Goal: Task Accomplishment & Management: Use online tool/utility

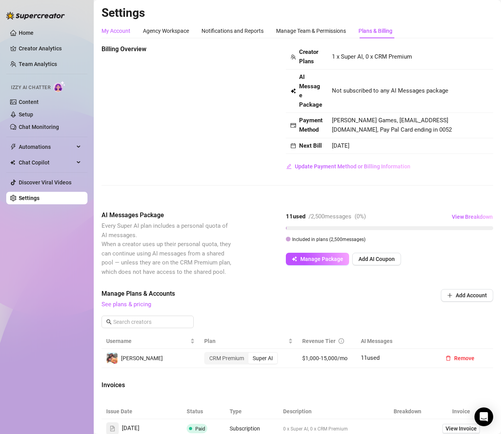
click at [113, 33] on div "My Account" at bounding box center [116, 31] width 29 height 9
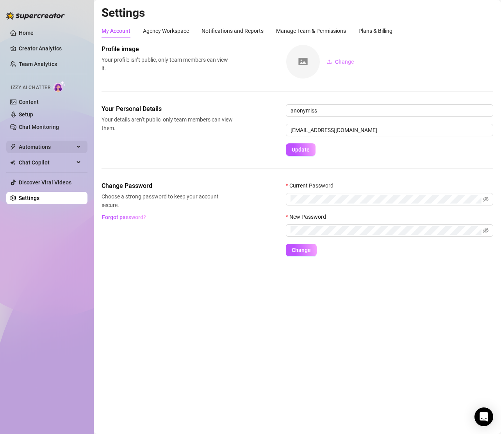
click at [56, 143] on span "Automations" at bounding box center [46, 147] width 55 height 13
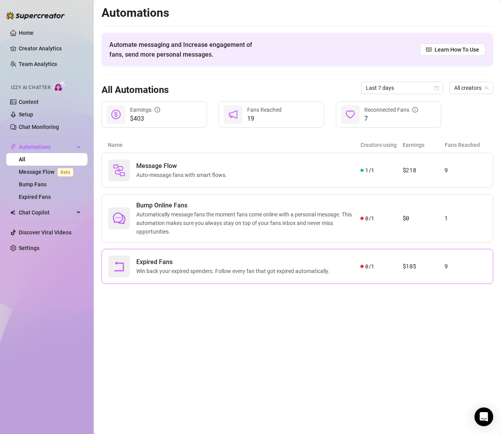
click at [355, 272] on div "Expired Fans Win back your expired spenders. Follow every fan that got expired …" at bounding box center [234, 267] width 252 height 22
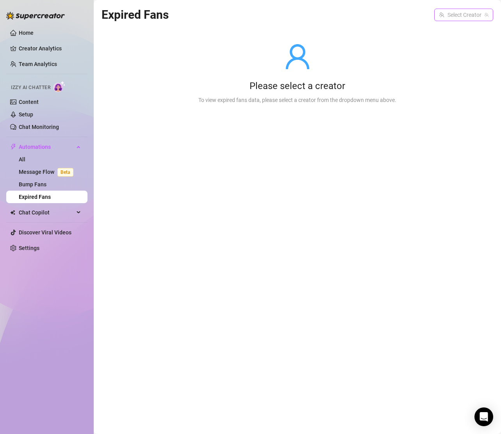
click at [458, 16] on input "search" at bounding box center [460, 15] width 43 height 12
click at [460, 30] on span "[PERSON_NAME]" at bounding box center [474, 31] width 42 height 9
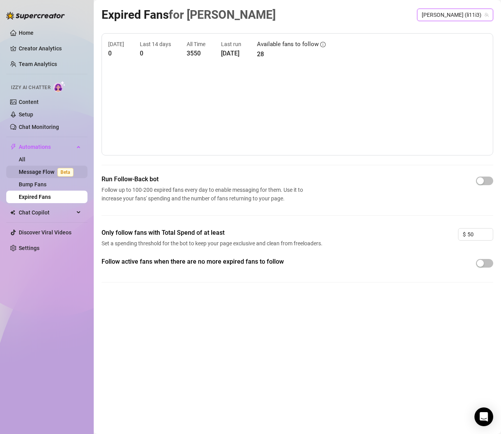
click at [41, 172] on link "Message Flow Beta" at bounding box center [48, 172] width 58 height 6
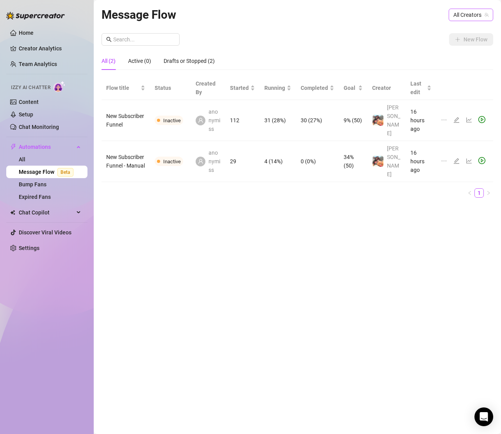
click at [465, 15] on span "All Creators" at bounding box center [471, 15] width 35 height 12
click at [463, 39] on span "[PERSON_NAME]" at bounding box center [447, 43] width 42 height 9
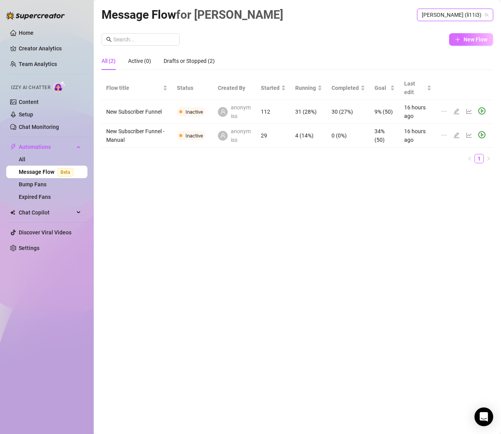
click at [470, 44] on button "New Flow" at bounding box center [471, 39] width 44 height 13
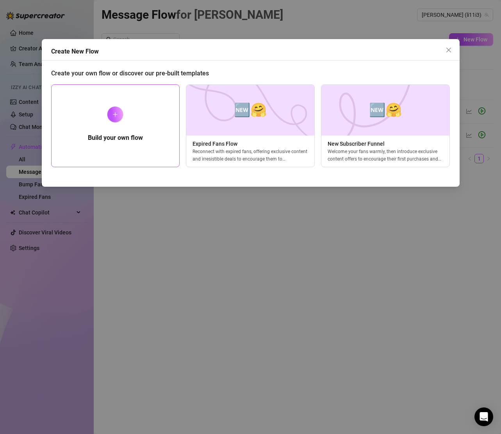
click at [77, 138] on div "Build your own flow" at bounding box center [115, 125] width 129 height 83
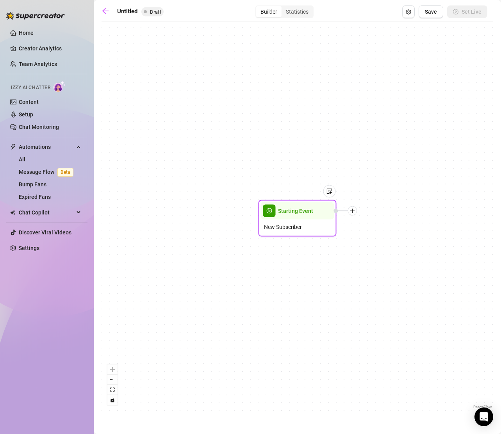
click at [268, 225] on span "New Subscriber" at bounding box center [283, 227] width 38 height 9
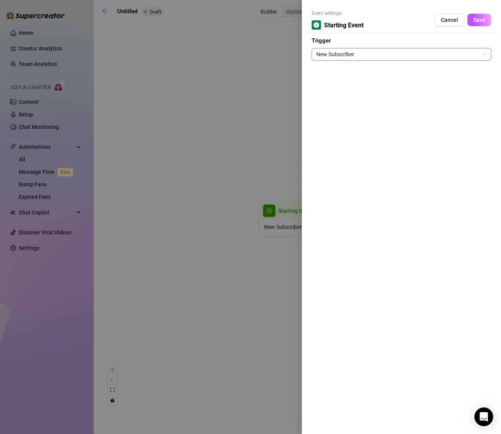
click at [342, 52] on span "New Subscriber" at bounding box center [402, 54] width 170 height 12
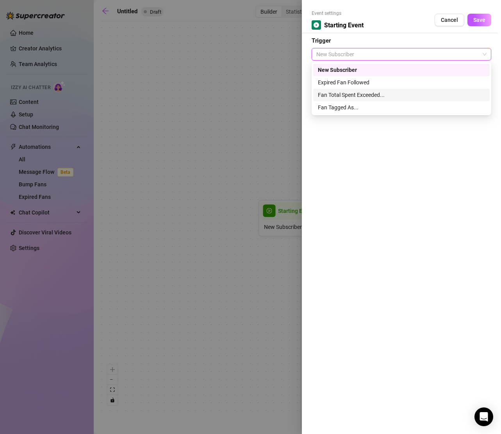
click at [353, 93] on div "Fan Total Spent Exceeded..." at bounding box center [401, 95] width 167 height 9
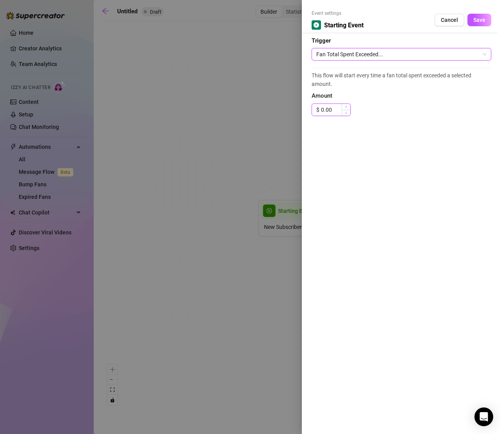
click at [335, 112] on input "0.00" at bounding box center [335, 110] width 29 height 12
type input "50.00"
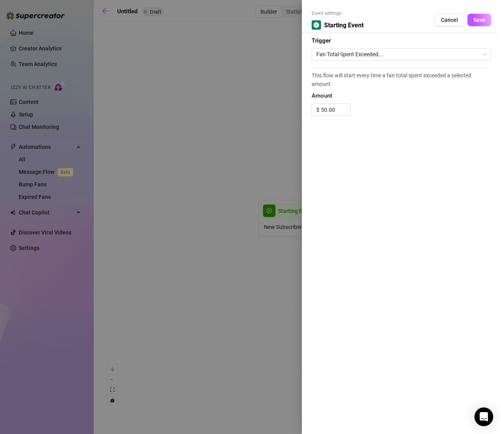
click at [392, 159] on div "Event settings Starting Event Cancel Save Trigger Fan Total Spent Exceeded... T…" at bounding box center [401, 217] width 199 height 434
click at [482, 19] on span "Save" at bounding box center [480, 20] width 12 height 6
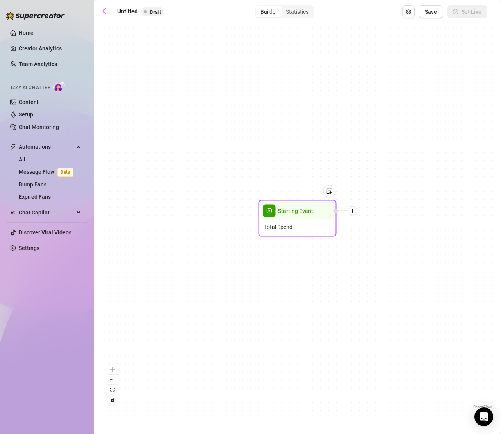
click at [305, 224] on div "Total Spend" at bounding box center [297, 227] width 73 height 15
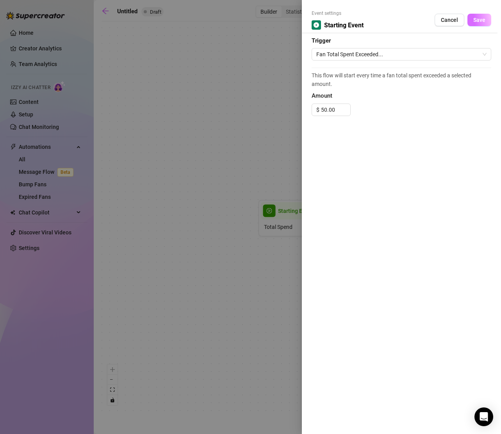
click at [489, 18] on button "Save" at bounding box center [480, 20] width 24 height 13
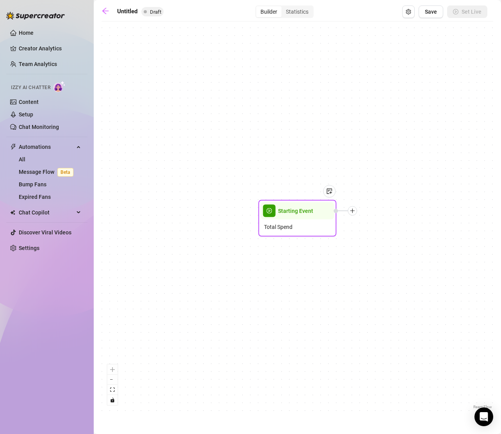
click at [354, 209] on icon "plus" at bounding box center [352, 210] width 5 height 5
click at [389, 252] on div "Tag Fan" at bounding box center [391, 251] width 57 height 13
click at [381, 252] on div "Tag Fan" at bounding box center [391, 251] width 57 height 13
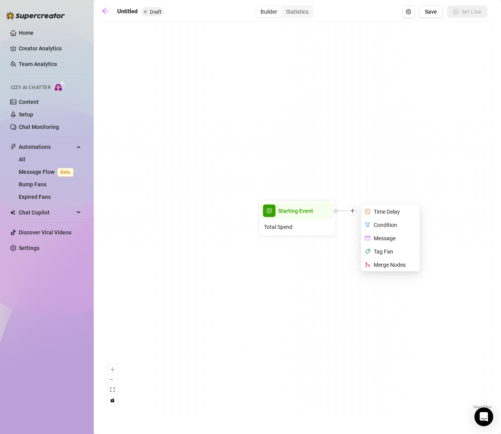
click at [392, 307] on div "Starting Event Total Spend Time Delay Condition Message Tag Fan Merge Nodes" at bounding box center [298, 218] width 392 height 386
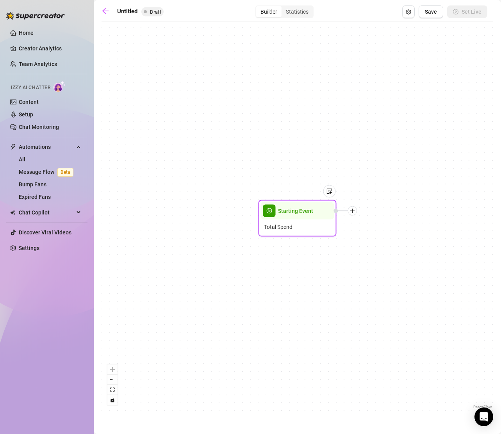
click at [352, 211] on icon "plus" at bounding box center [353, 211] width 4 height 0
click at [375, 252] on div "Tag Fan" at bounding box center [391, 251] width 57 height 13
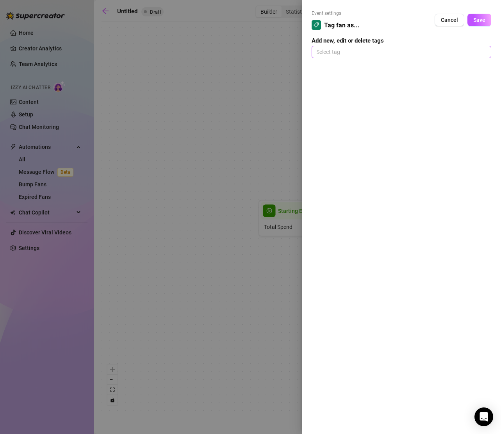
click at [353, 54] on div at bounding box center [401, 52] width 177 height 11
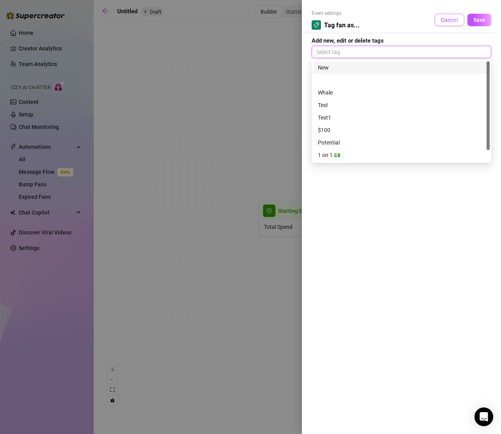
click at [440, 16] on button "Cancel" at bounding box center [450, 20] width 30 height 13
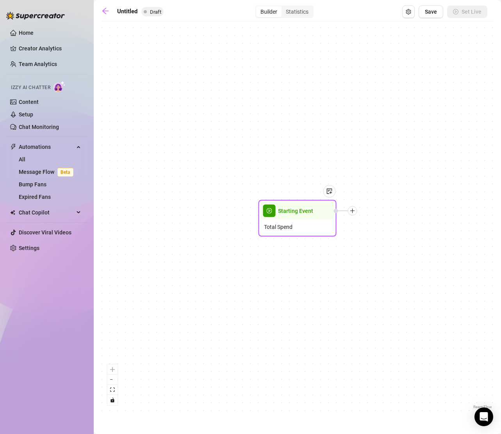
click at [303, 217] on div "Starting Event" at bounding box center [297, 210] width 73 height 17
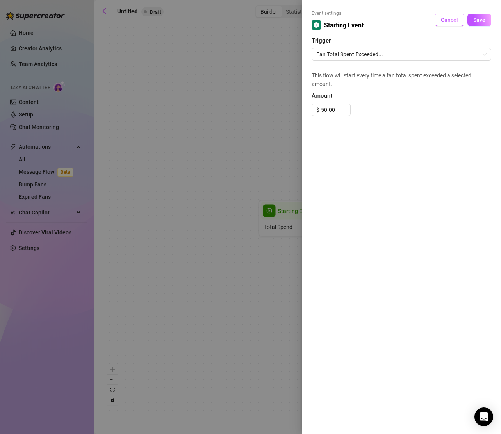
click at [446, 25] on button "Cancel" at bounding box center [450, 20] width 30 height 13
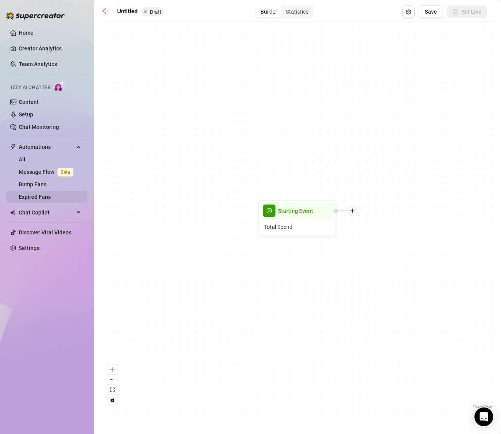
click at [41, 200] on link "Expired Fans" at bounding box center [35, 197] width 32 height 6
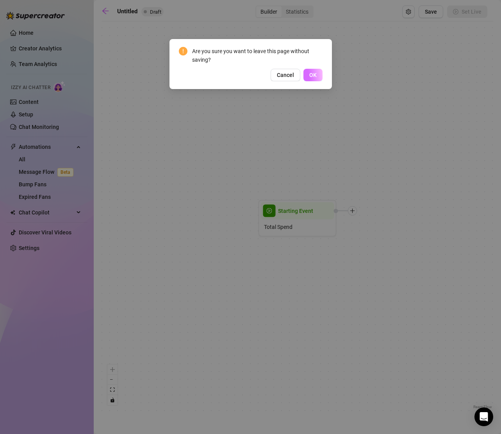
click at [310, 77] on span "OK" at bounding box center [313, 75] width 7 height 6
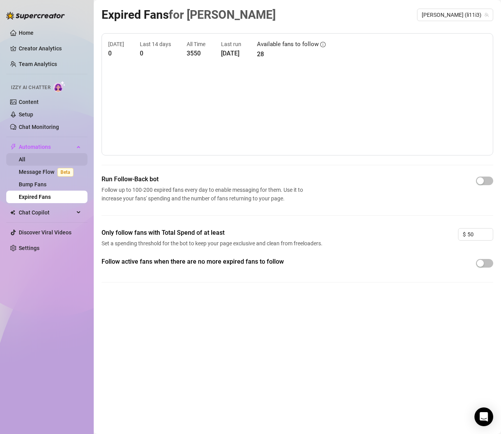
click at [25, 159] on link "All" at bounding box center [22, 159] width 7 height 6
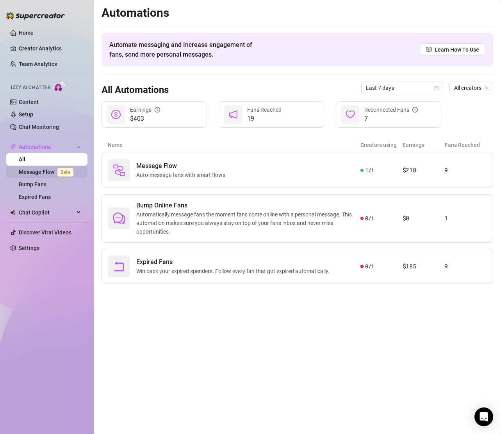
click at [72, 172] on span "Beta" at bounding box center [65, 172] width 16 height 9
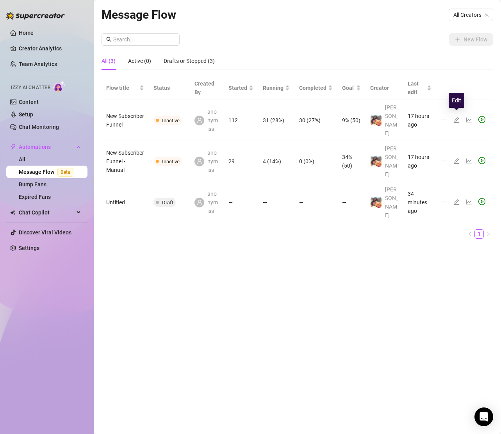
click at [458, 117] on icon "edit" at bounding box center [457, 120] width 6 height 6
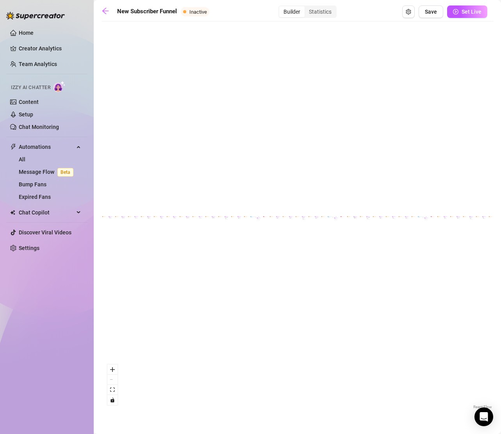
scroll to position [0, 32]
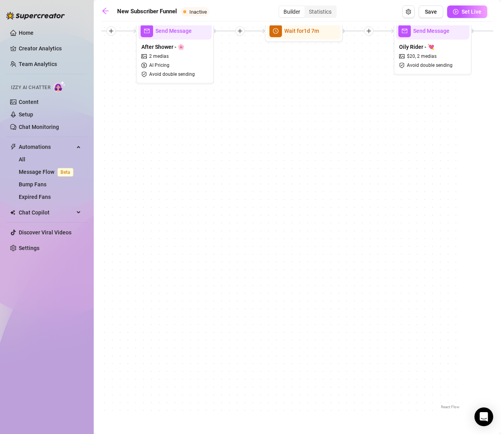
drag, startPoint x: 149, startPoint y: 173, endPoint x: 309, endPoint y: 324, distance: 219.5
click at [309, 324] on div "If True If False If True If False If True If False If True If False Send Messag…" at bounding box center [265, 218] width 392 height 386
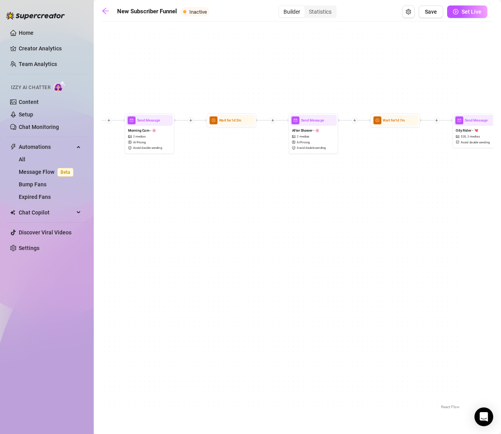
drag, startPoint x: 179, startPoint y: 202, endPoint x: 417, endPoint y: 224, distance: 239.4
click at [417, 224] on div "If True If False If True If False If True If False If True If False Send Messag…" at bounding box center [265, 218] width 392 height 386
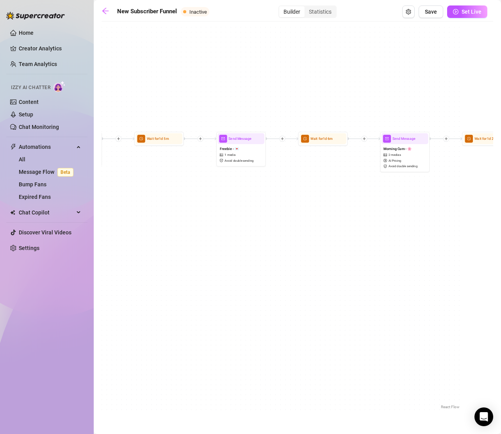
drag, startPoint x: 198, startPoint y: 222, endPoint x: 484, endPoint y: 222, distance: 286.1
click at [484, 222] on div "If True If False If True If False If True If False If True If False Send Messag…" at bounding box center [298, 218] width 392 height 386
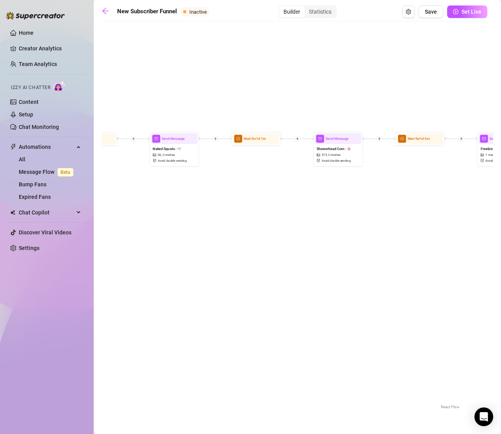
drag, startPoint x: 204, startPoint y: 211, endPoint x: 490, endPoint y: 211, distance: 285.7
click at [490, 211] on div "If True If False If True If False If True If False If True If False Send Messag…" at bounding box center [298, 218] width 392 height 386
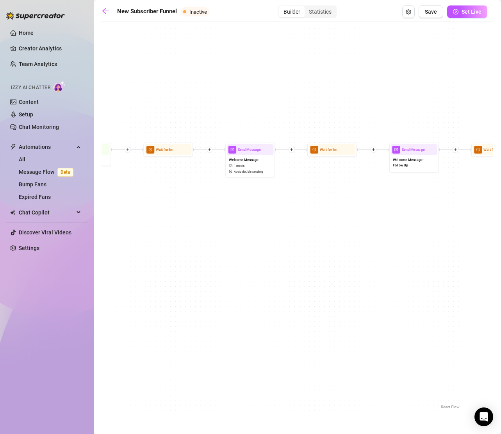
drag, startPoint x: 182, startPoint y: 209, endPoint x: 310, endPoint y: 221, distance: 128.3
click at [310, 221] on div "If True If False If True If False If True If False If True If False Send Messag…" at bounding box center [265, 218] width 392 height 386
click at [253, 157] on div "Welcome Message 1 media Avoid double sending" at bounding box center [251, 166] width 47 height 21
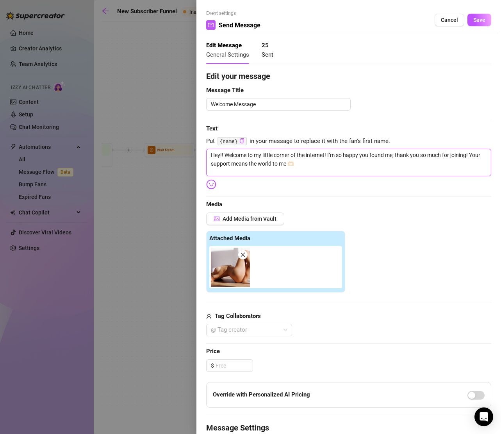
click at [279, 156] on textarea "Hey!! Welcome to my little corner of the internet! I’m so happy you found me, t…" at bounding box center [348, 162] width 285 height 27
click at [170, 216] on div at bounding box center [250, 217] width 501 height 434
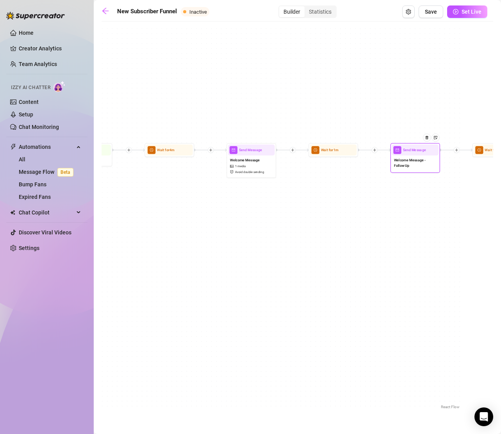
click at [414, 166] on span "Welcome Message - Follow Up" at bounding box center [415, 163] width 43 height 11
type textarea "I hope you like everything!! How did you find me? ☺️"
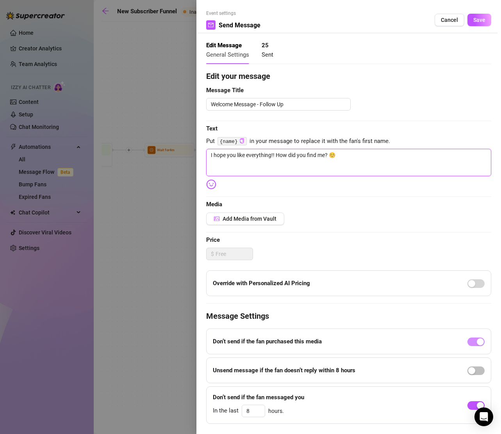
click at [305, 155] on textarea "I hope you like everything!! How did you find me? ☺️" at bounding box center [348, 162] width 285 height 27
click at [147, 192] on div at bounding box center [250, 217] width 501 height 434
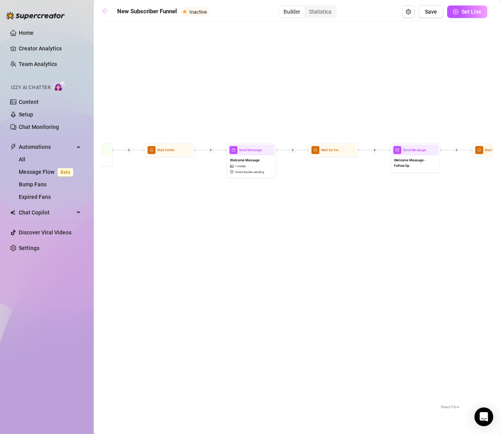
click at [108, 11] on icon "arrow-left" at bounding box center [105, 11] width 6 height 6
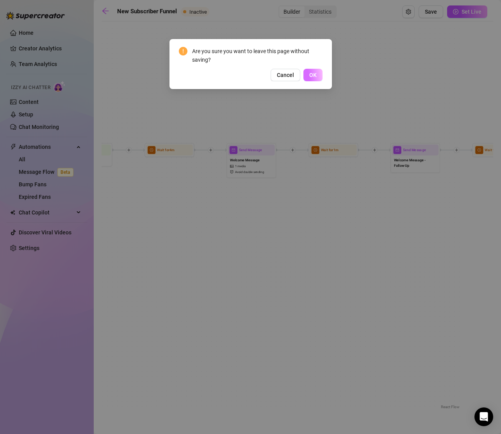
click at [311, 70] on button "OK" at bounding box center [313, 75] width 19 height 13
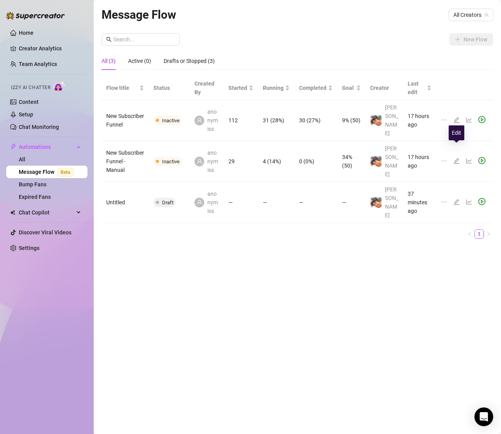
click at [458, 158] on icon "edit" at bounding box center [456, 160] width 5 height 5
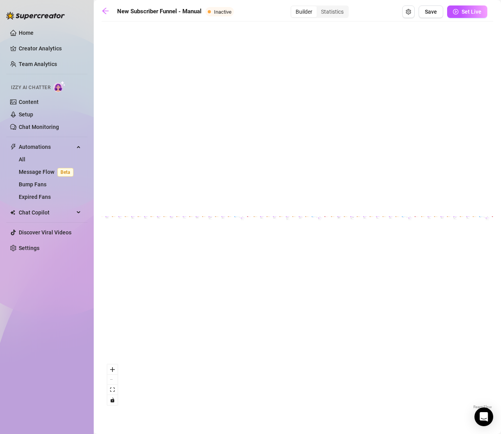
scroll to position [0, 16]
click at [97, 224] on main "New Subscriber Funnel - Manual Inactive Builder Statistics Save Set Live If Tru…" at bounding box center [298, 217] width 408 height 434
drag, startPoint x: 111, startPoint y: 238, endPoint x: 131, endPoint y: 238, distance: 19.9
click at [131, 238] on div "If True If False If True If False If True If False If True If False Send Messag…" at bounding box center [281, 218] width 392 height 386
drag, startPoint x: 127, startPoint y: 222, endPoint x: 517, endPoint y: 313, distance: 401.3
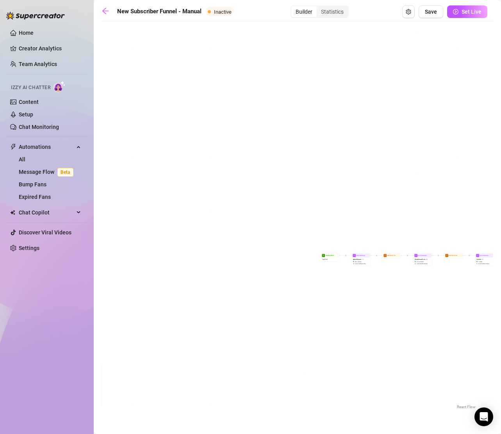
click at [501, 313] on html "Home Creator Analytics Team Analytics Izzy AI Chatter Content Setup Chat Monito…" at bounding box center [250, 217] width 501 height 434
drag, startPoint x: 472, startPoint y: 301, endPoint x: 396, endPoint y: 290, distance: 77.5
click at [396, 290] on div "If True If False If True If False If True If False If True If False Send Messag…" at bounding box center [281, 218] width 392 height 386
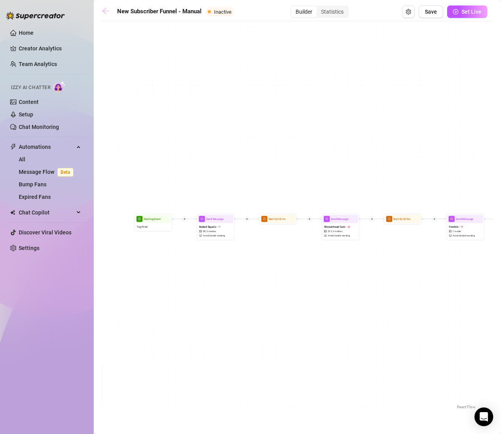
click at [108, 12] on icon "arrow-left" at bounding box center [106, 11] width 8 height 8
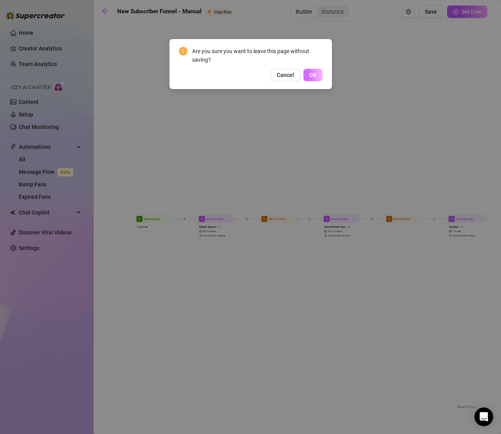
click at [317, 75] on button "OK" at bounding box center [313, 75] width 19 height 13
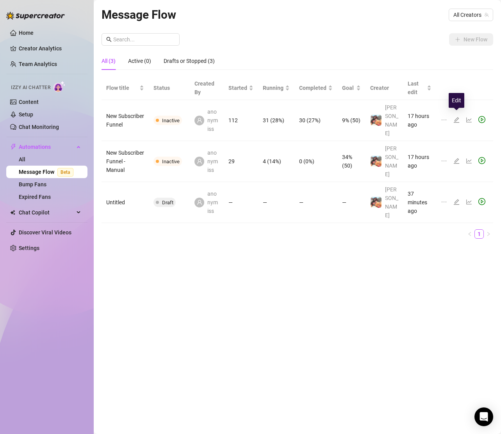
click at [457, 117] on icon "edit" at bounding box center [457, 120] width 6 height 6
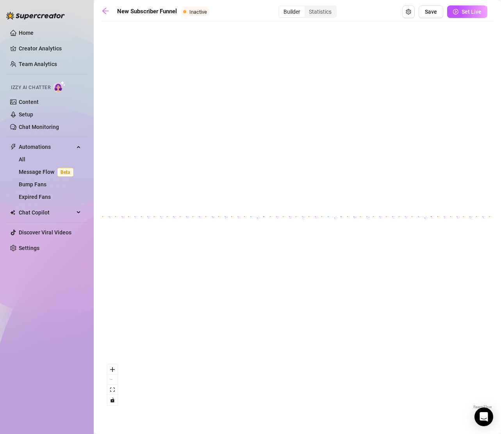
scroll to position [0, 32]
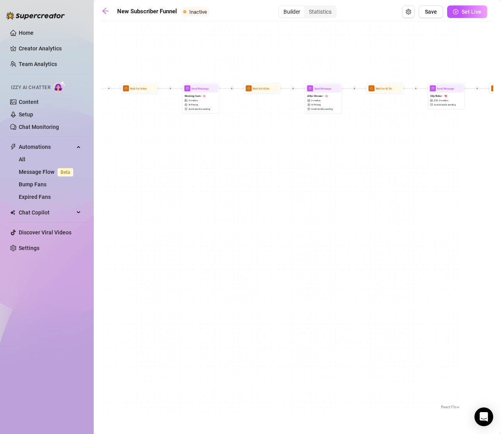
drag, startPoint x: 140, startPoint y: 167, endPoint x: 320, endPoint y: 394, distance: 289.6
click at [320, 394] on div "If True If False If True If False If True If False If True If False Send Messag…" at bounding box center [265, 218] width 392 height 386
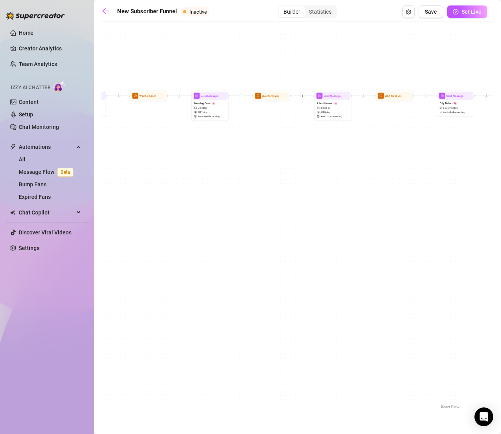
drag, startPoint x: 169, startPoint y: 165, endPoint x: 358, endPoint y: 347, distance: 262.9
click at [357, 347] on div "If True If False If True If False If True If False If True If False Send Messag…" at bounding box center [265, 218] width 392 height 386
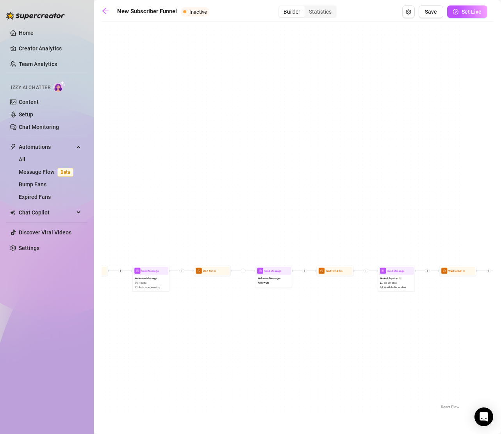
drag, startPoint x: 156, startPoint y: 319, endPoint x: 531, endPoint y: 319, distance: 375.6
click at [501, 319] on html "Home Creator Analytics Team Analytics Izzy AI Chatter Content Setup Chat Monito…" at bounding box center [250, 217] width 501 height 434
drag, startPoint x: 161, startPoint y: 319, endPoint x: 197, endPoint y: 319, distance: 36.0
click at [197, 319] on div "If True If False If True If False If True If False If True If False Send Messag…" at bounding box center [265, 218] width 392 height 386
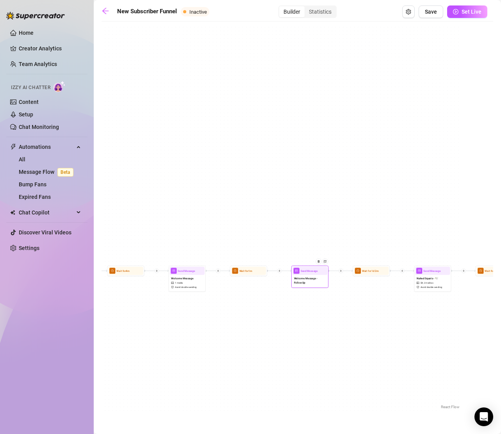
click at [315, 279] on span "Welcome Message - Follow Up" at bounding box center [310, 281] width 32 height 8
type textarea "I hope you like everything!! How did you find me? ☺️"
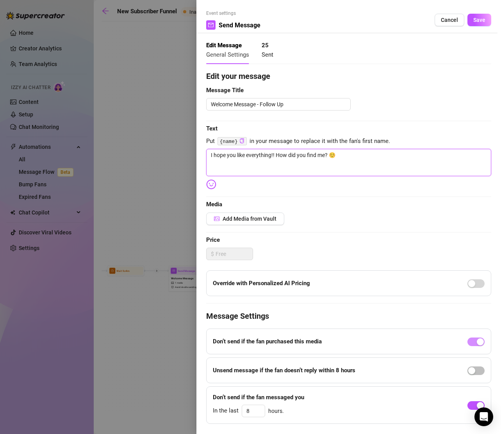
drag, startPoint x: 349, startPoint y: 154, endPoint x: 193, endPoint y: 147, distance: 156.1
click at [193, 147] on div "Event settings Send Message Cancel Save Edit Message General Settings 25 Sent E…" at bounding box center [250, 217] width 501 height 434
